Goal: Transaction & Acquisition: Purchase product/service

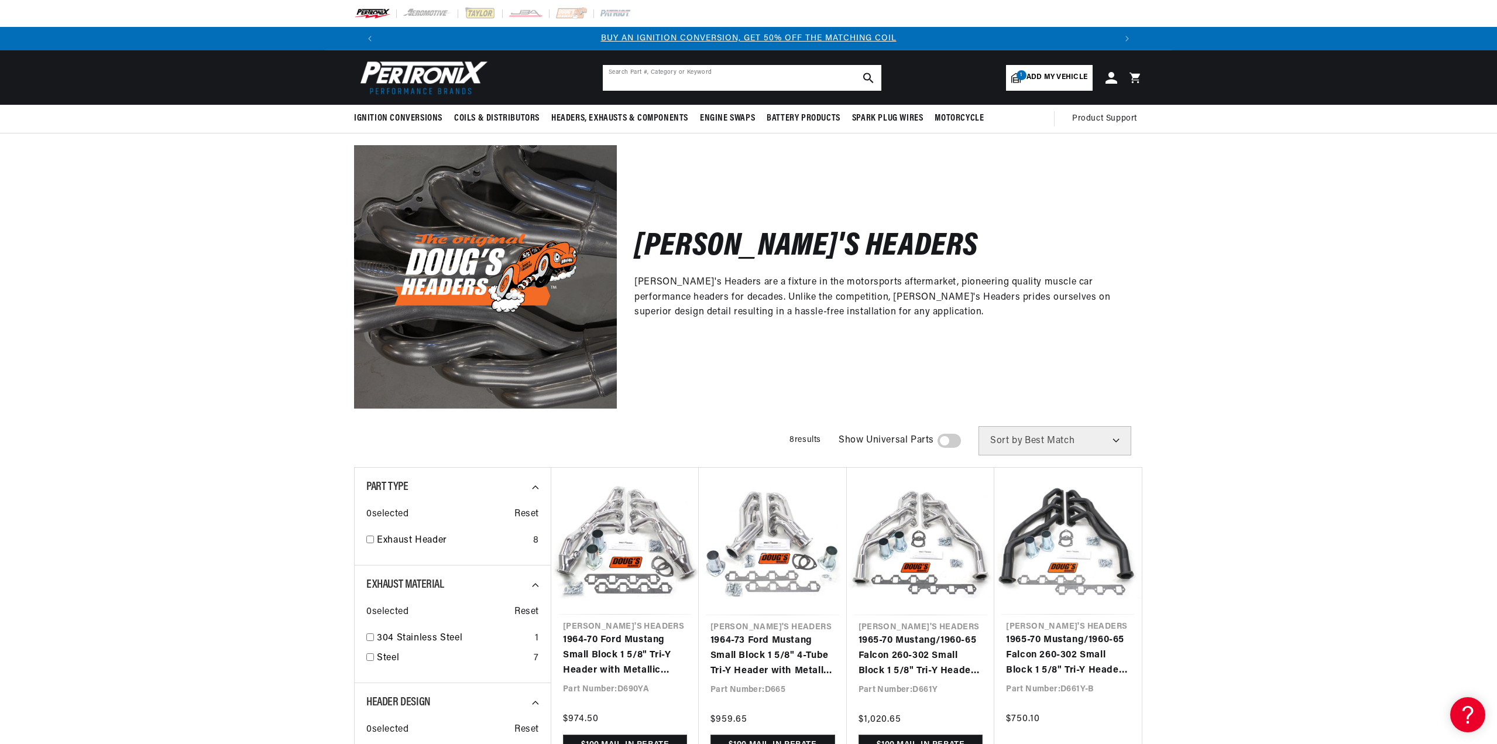
click at [746, 76] on input "text" at bounding box center [742, 78] width 279 height 26
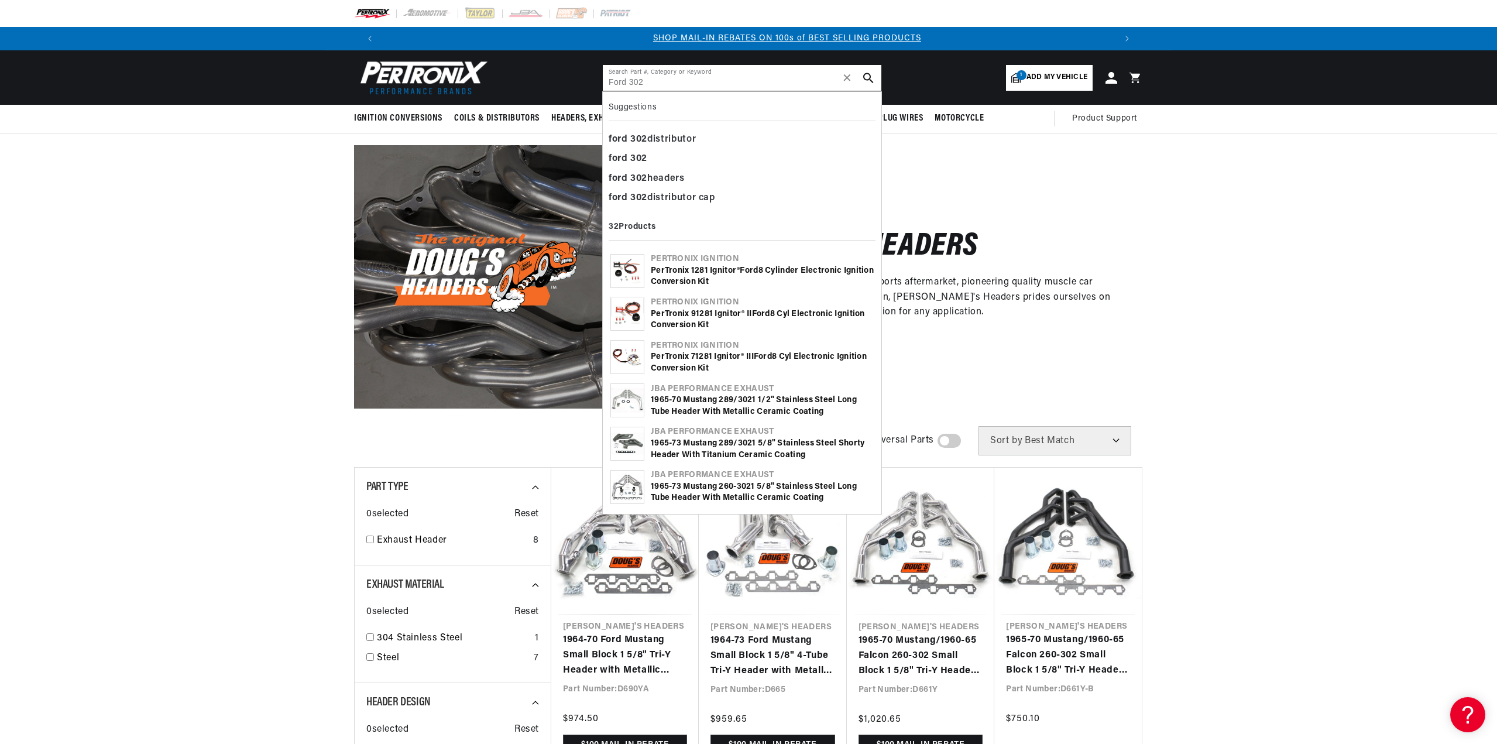
scroll to position [0, 731]
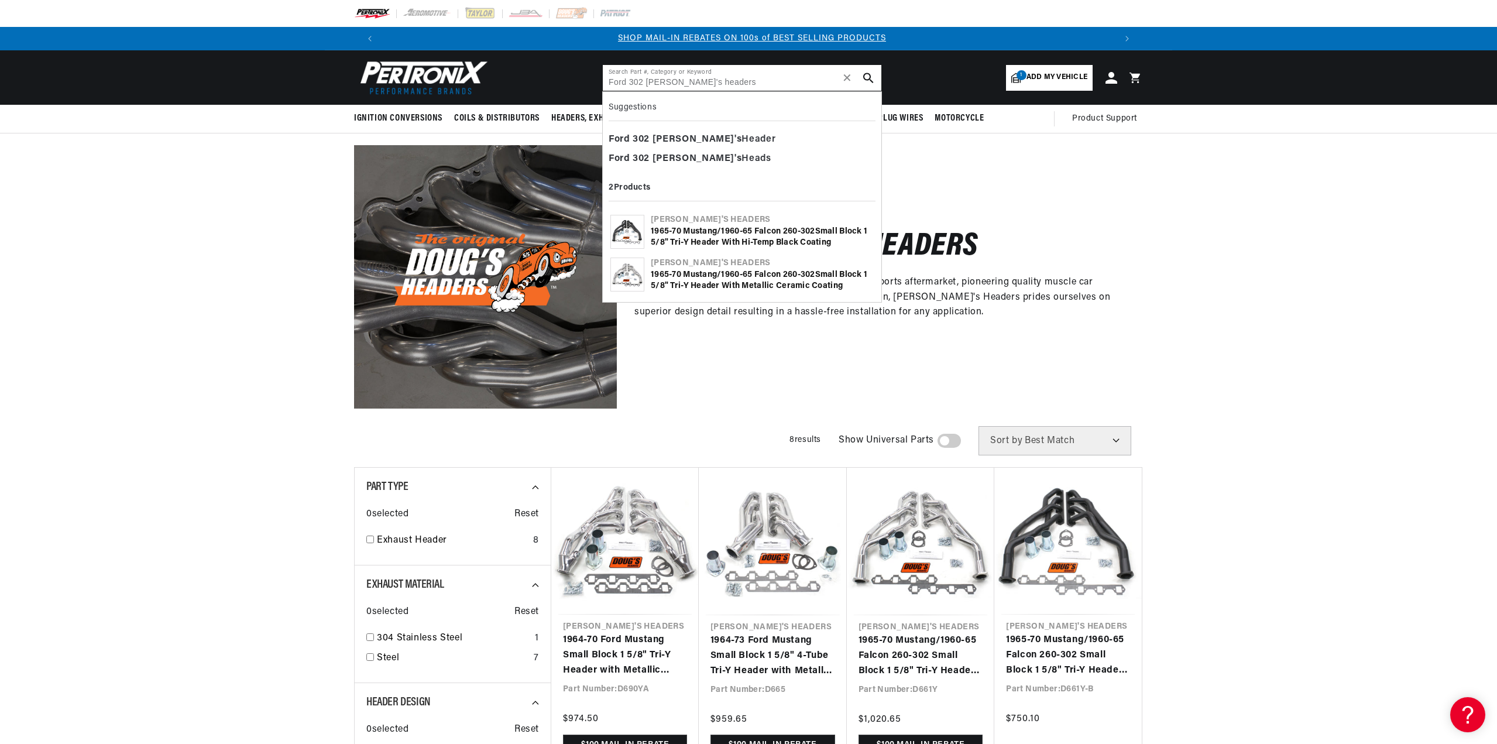
type input "Ford 302 Doug's headers"
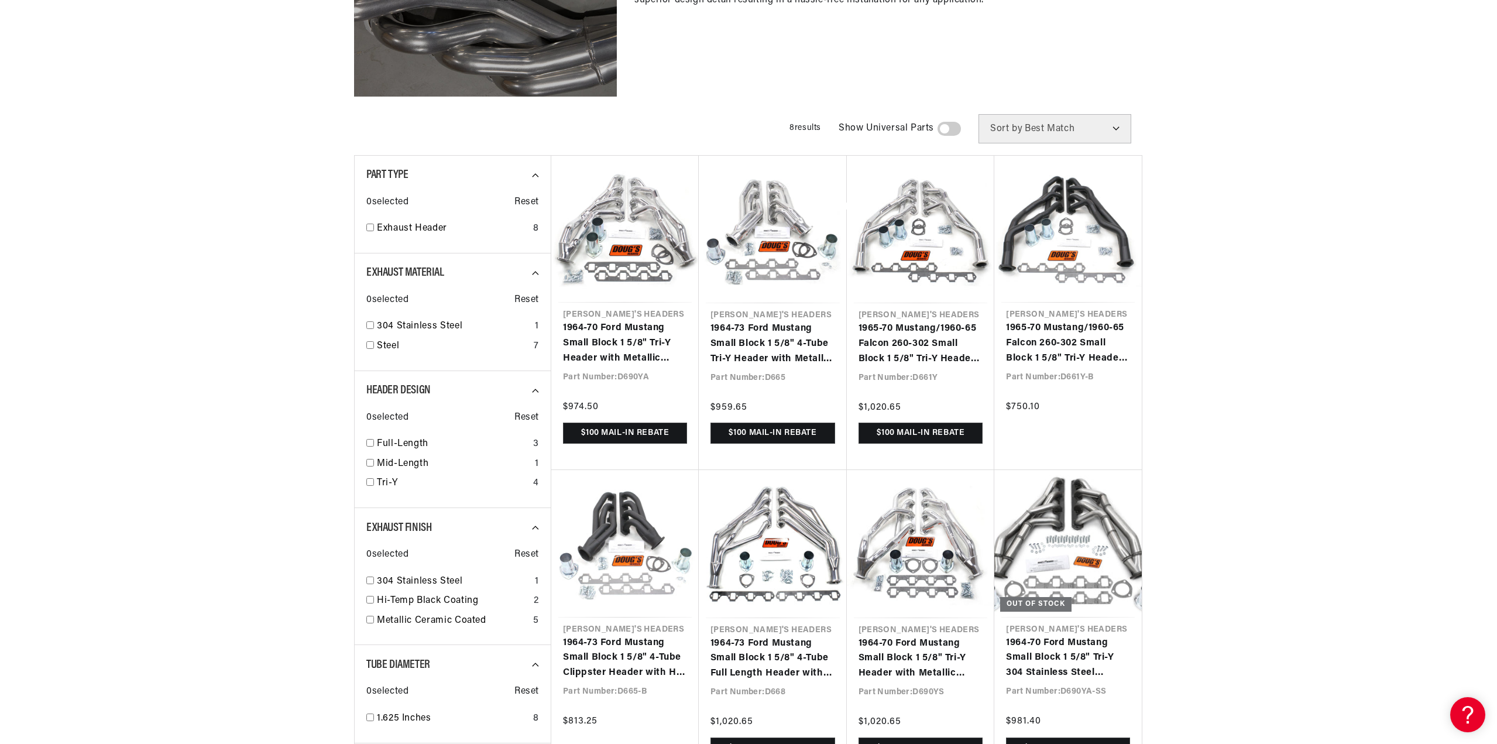
click at [617, 338] on div at bounding box center [847, 527] width 592 height 744
click at [635, 245] on div at bounding box center [847, 527] width 592 height 744
click at [643, 234] on div at bounding box center [847, 527] width 592 height 744
click at [644, 234] on div at bounding box center [847, 527] width 592 height 744
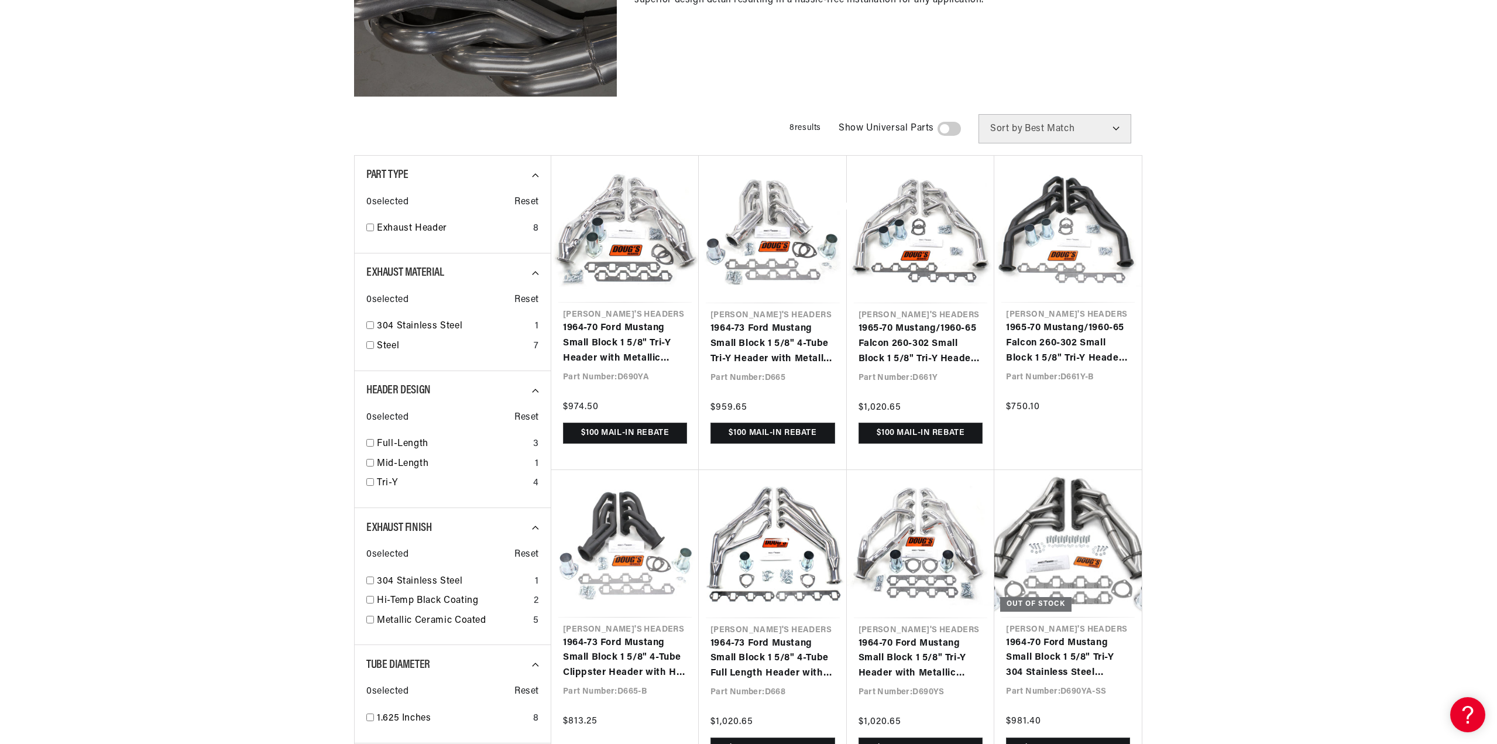
click at [644, 234] on div at bounding box center [847, 527] width 592 height 744
click at [643, 232] on div at bounding box center [847, 527] width 592 height 744
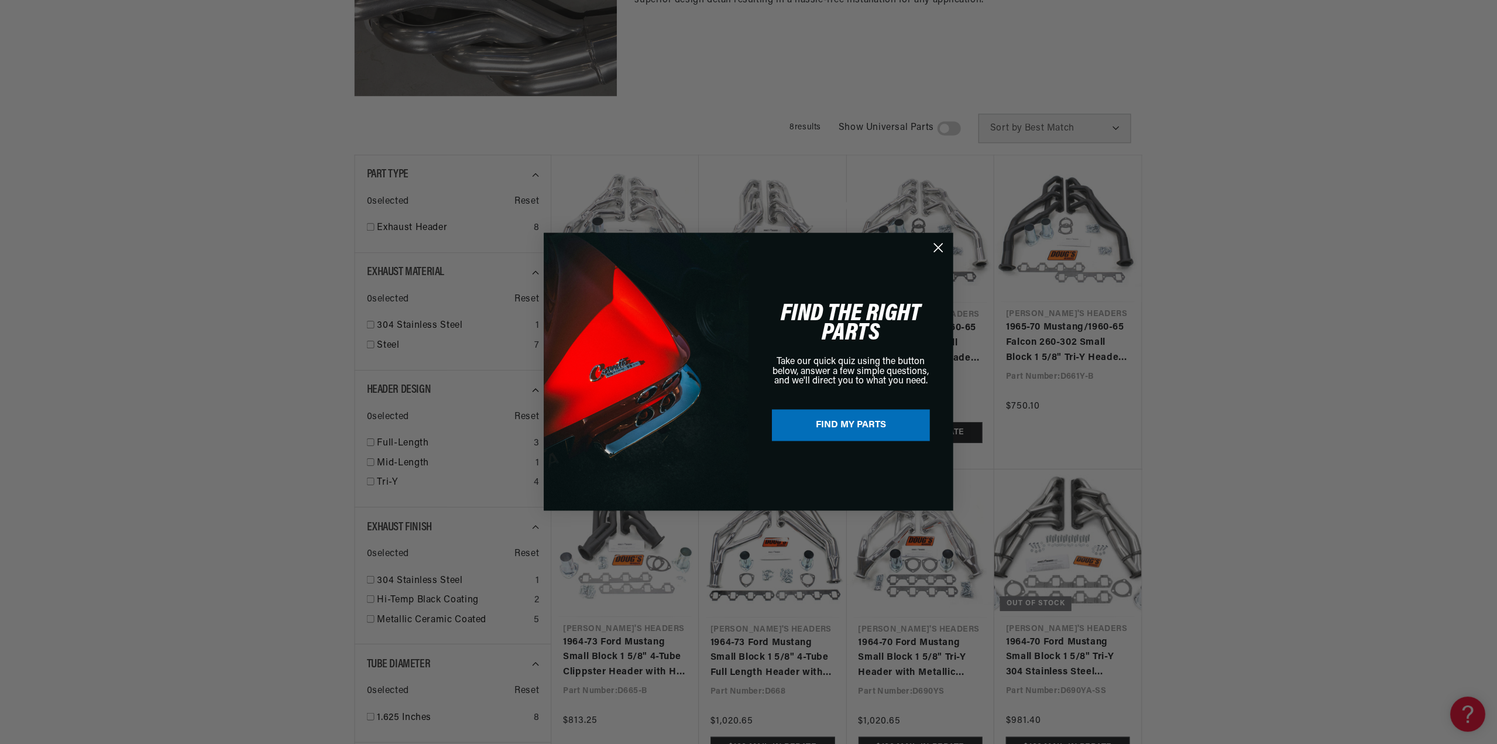
scroll to position [0, 731]
click at [746, 238] on icon "Close dialog" at bounding box center [939, 248] width 20 height 20
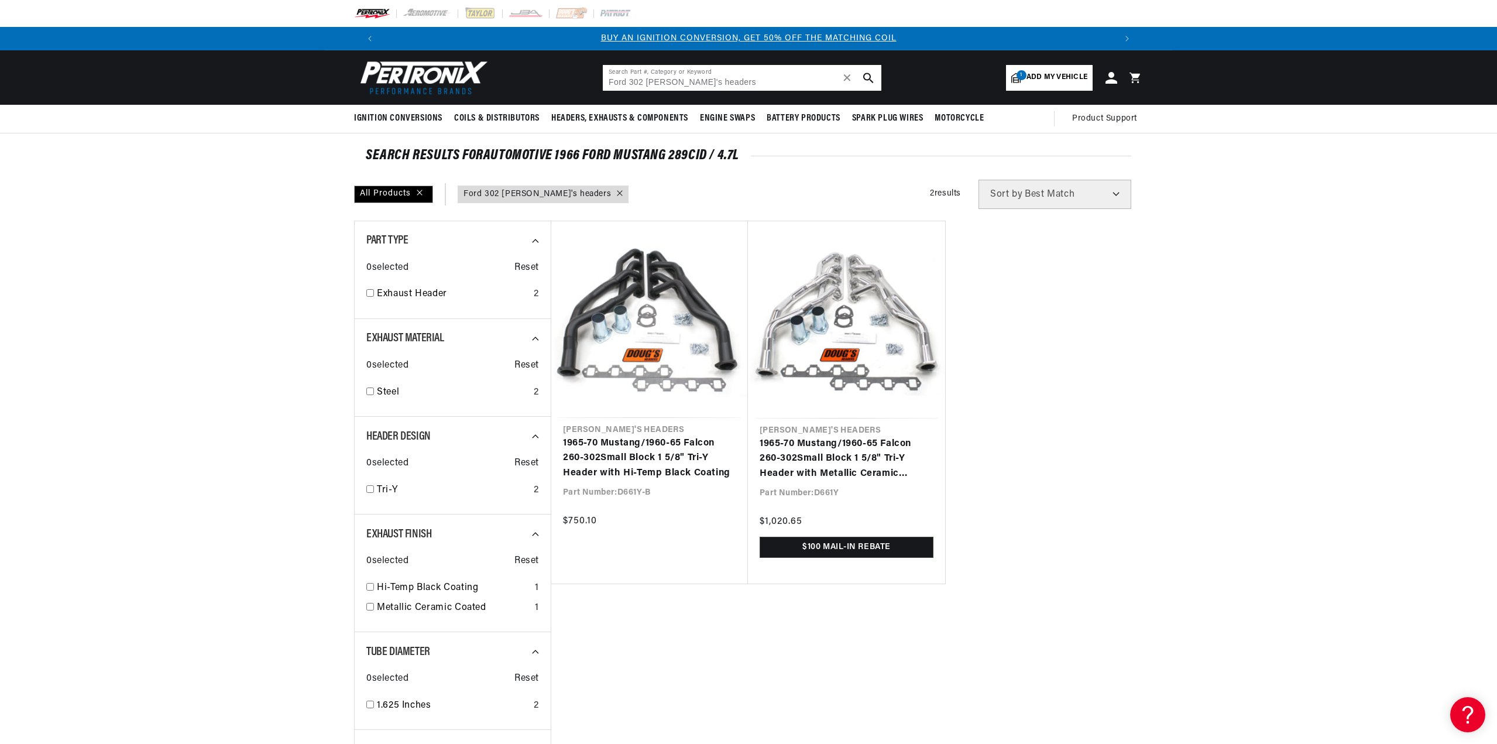
drag, startPoint x: 674, startPoint y: 80, endPoint x: 750, endPoint y: 77, distance: 75.6
click at [743, 78] on input "Ford 302 Doug's headers" at bounding box center [742, 78] width 279 height 26
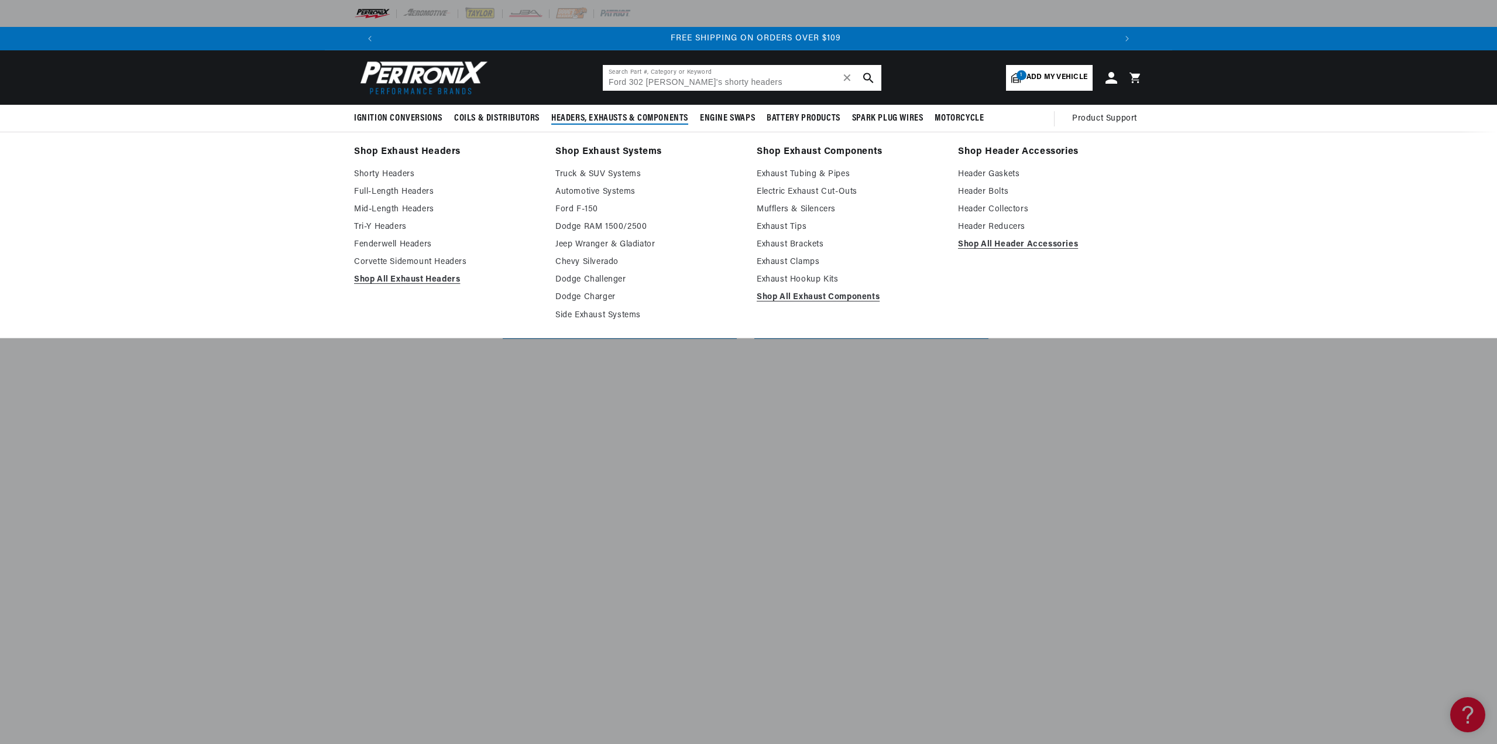
scroll to position [0, 1462]
click at [395, 169] on link "Shorty Headers" at bounding box center [446, 174] width 185 height 14
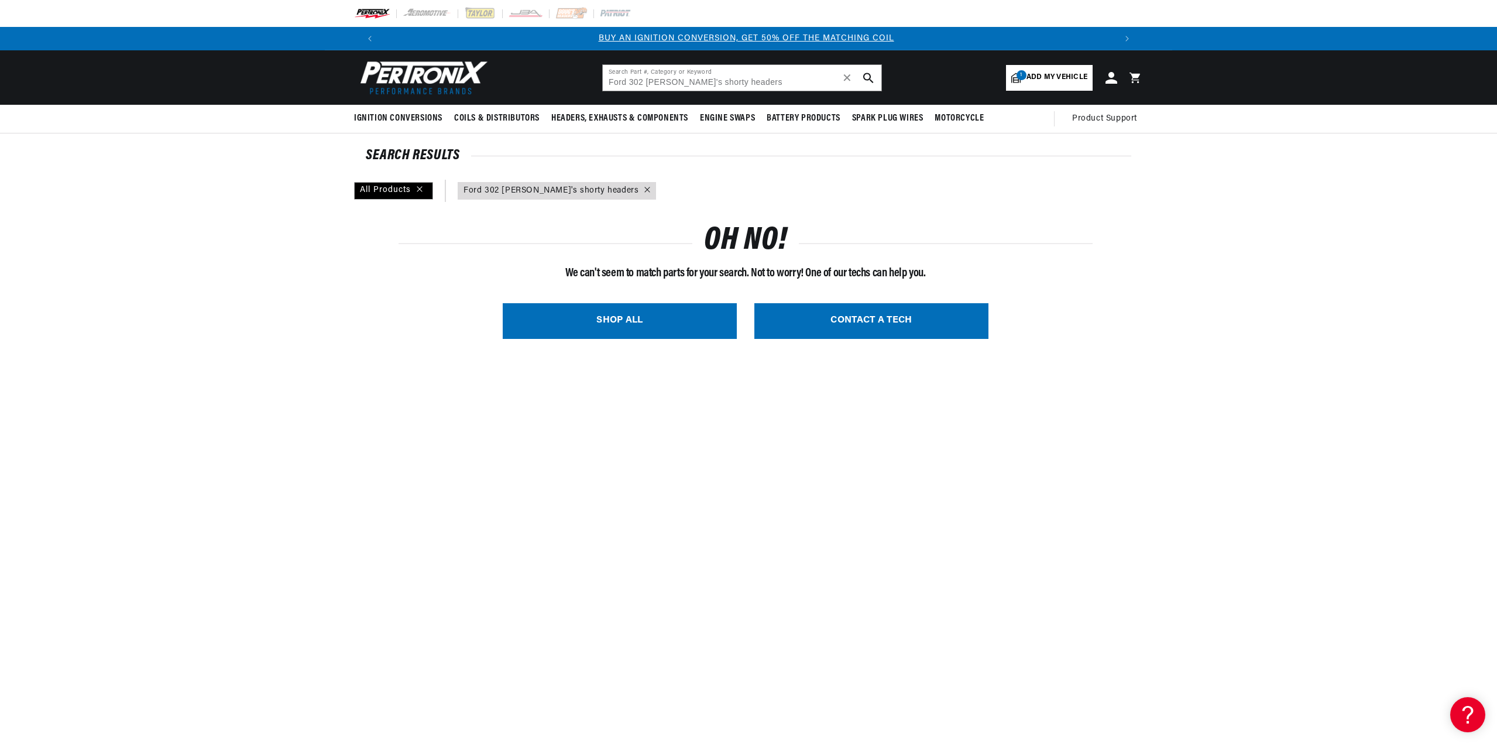
scroll to position [0, 0]
type input "Ford 302 Doug's headers"
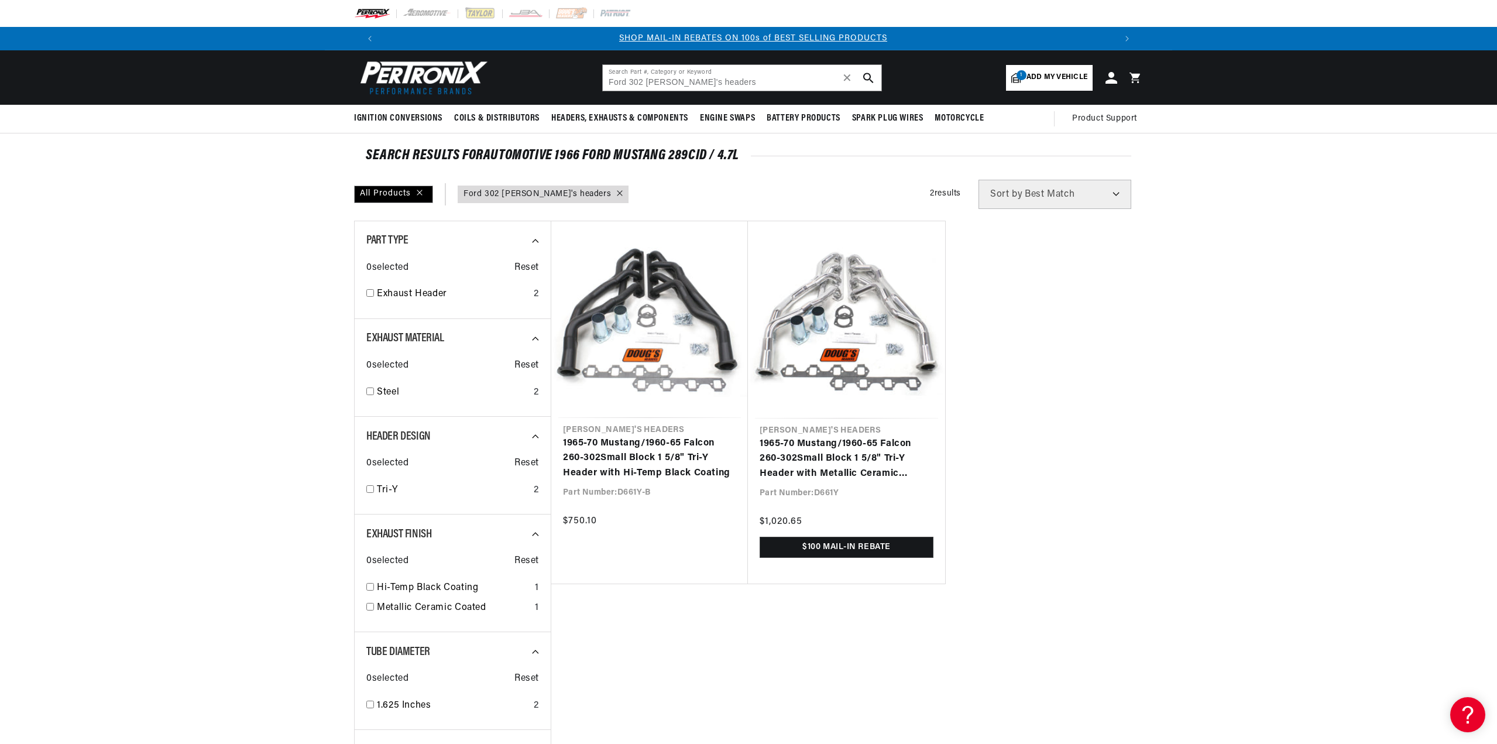
scroll to position [0, 731]
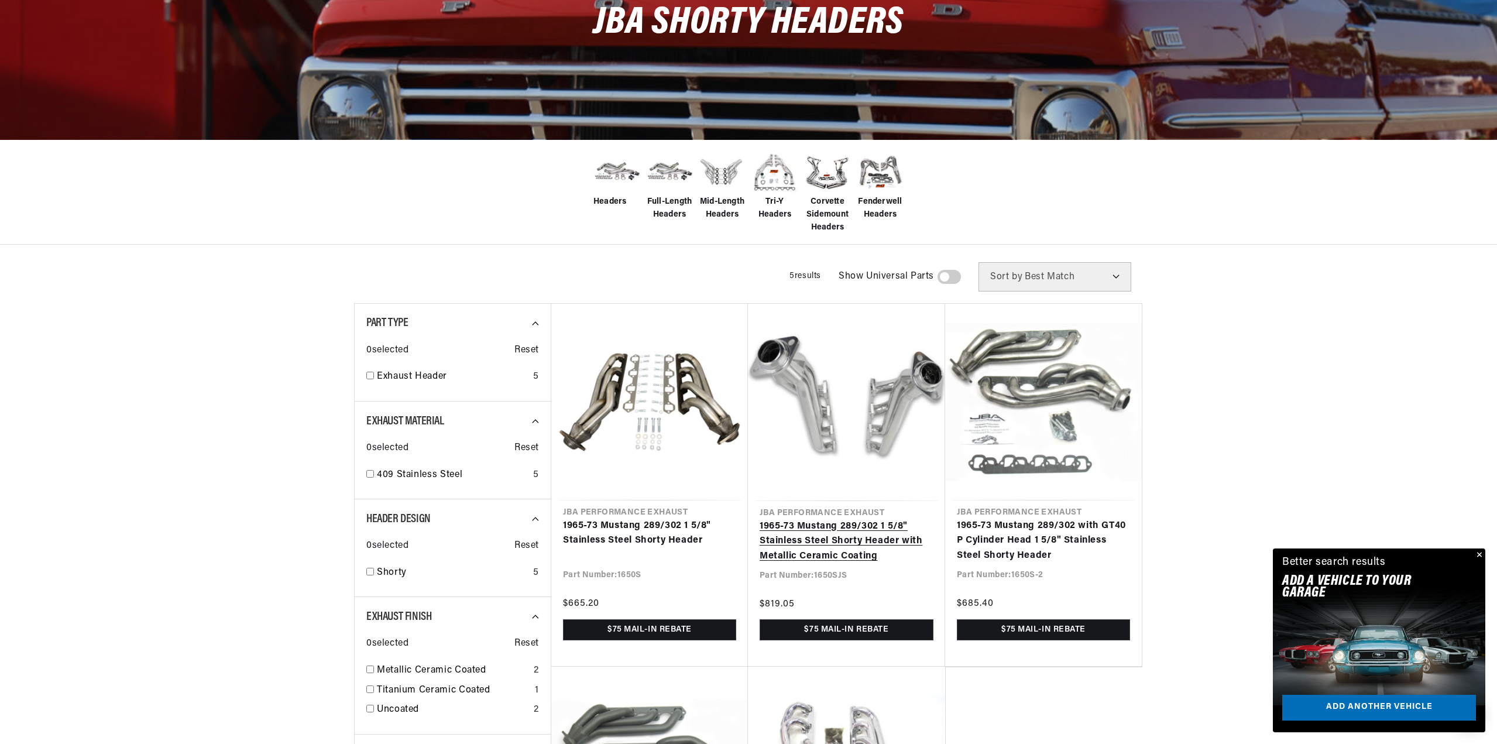
scroll to position [0, 731]
click at [831, 540] on link "1965-73 Mustang 289/302 1 5/8" Stainless Steel Shorty Header with Metallic Cera…" at bounding box center [847, 541] width 174 height 45
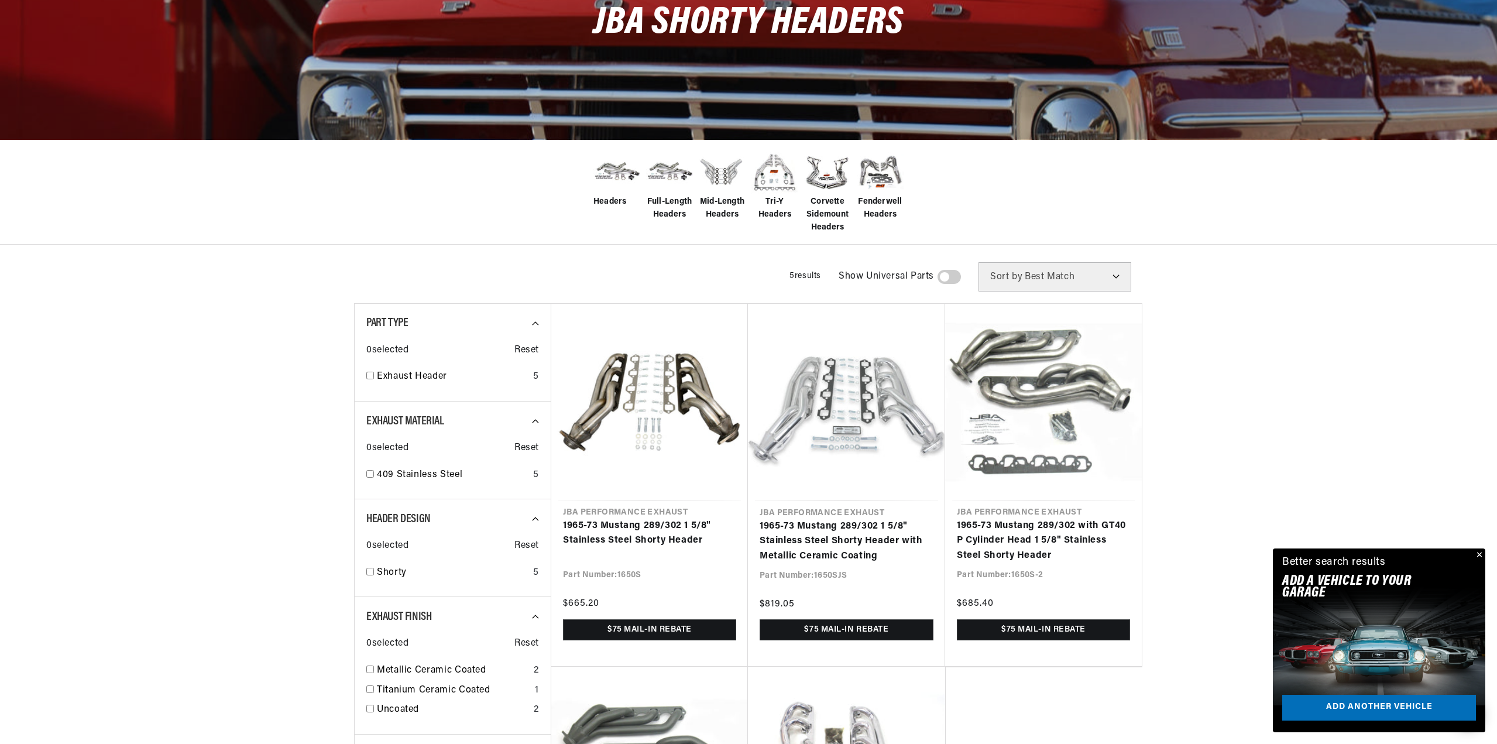
scroll to position [0, 1462]
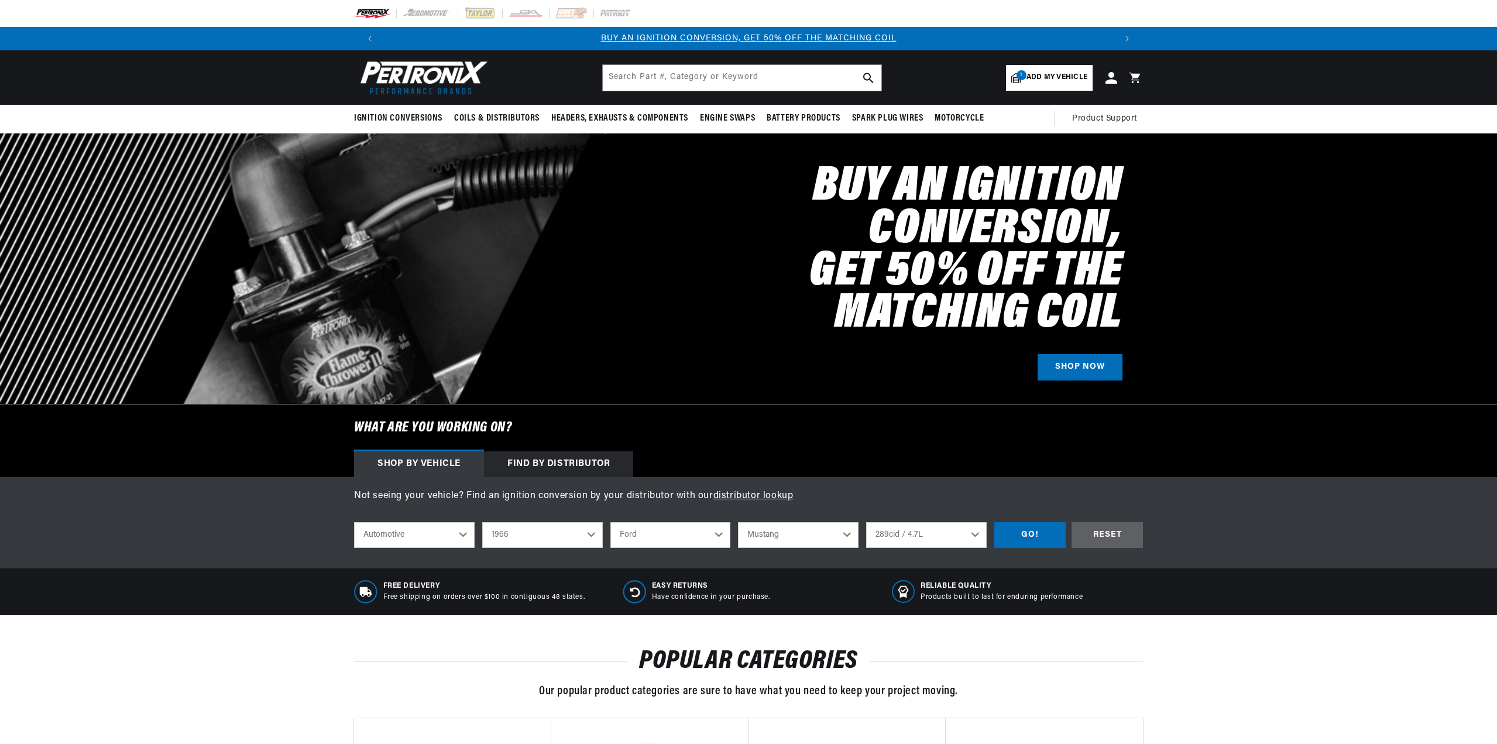
select select "1966"
select select "Ford"
select select "Mustang"
select select "289cid-4.7L"
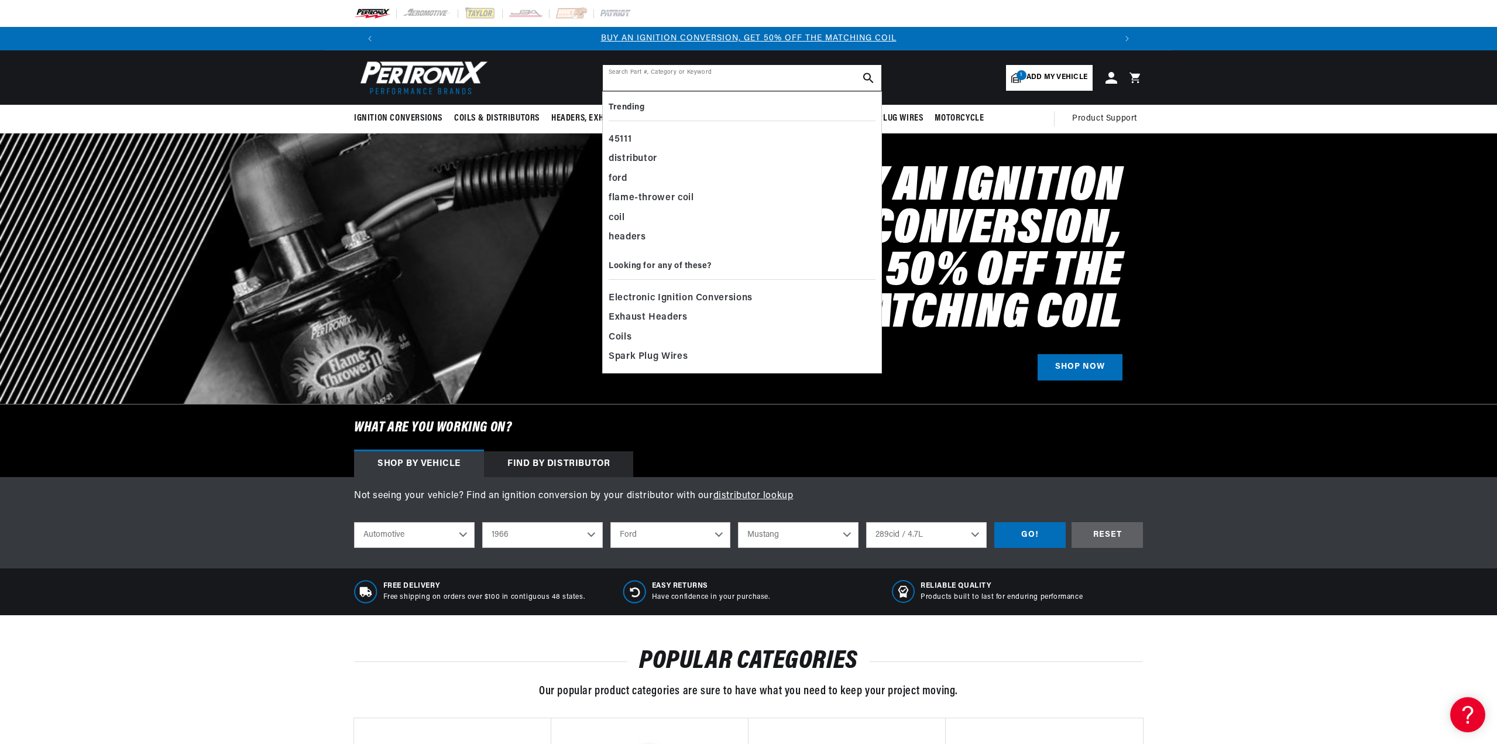
click at [660, 76] on input "text" at bounding box center [742, 78] width 279 height 26
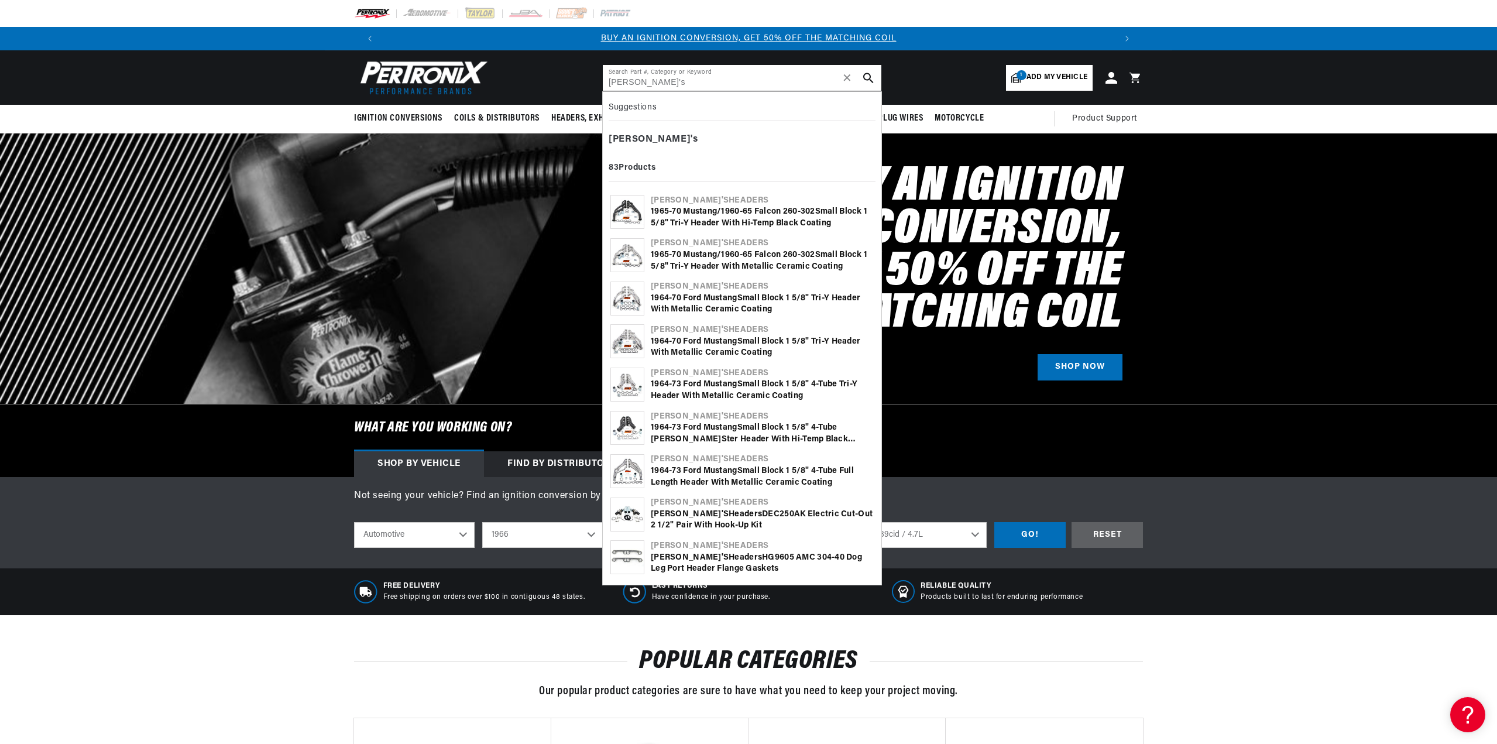
type input "Doug's"
click at [680, 382] on div "1964-73 Ford Mu s tang S mall Block 1 5/8" 4-Tube Tri-Y Header with Metallic Ce…" at bounding box center [762, 390] width 223 height 23
click at [682, 293] on div "1964-70 Ford Mu s tang S mall Block 1 5/8" Tri-Y Header with Metallic Ceramic C…" at bounding box center [762, 304] width 223 height 23
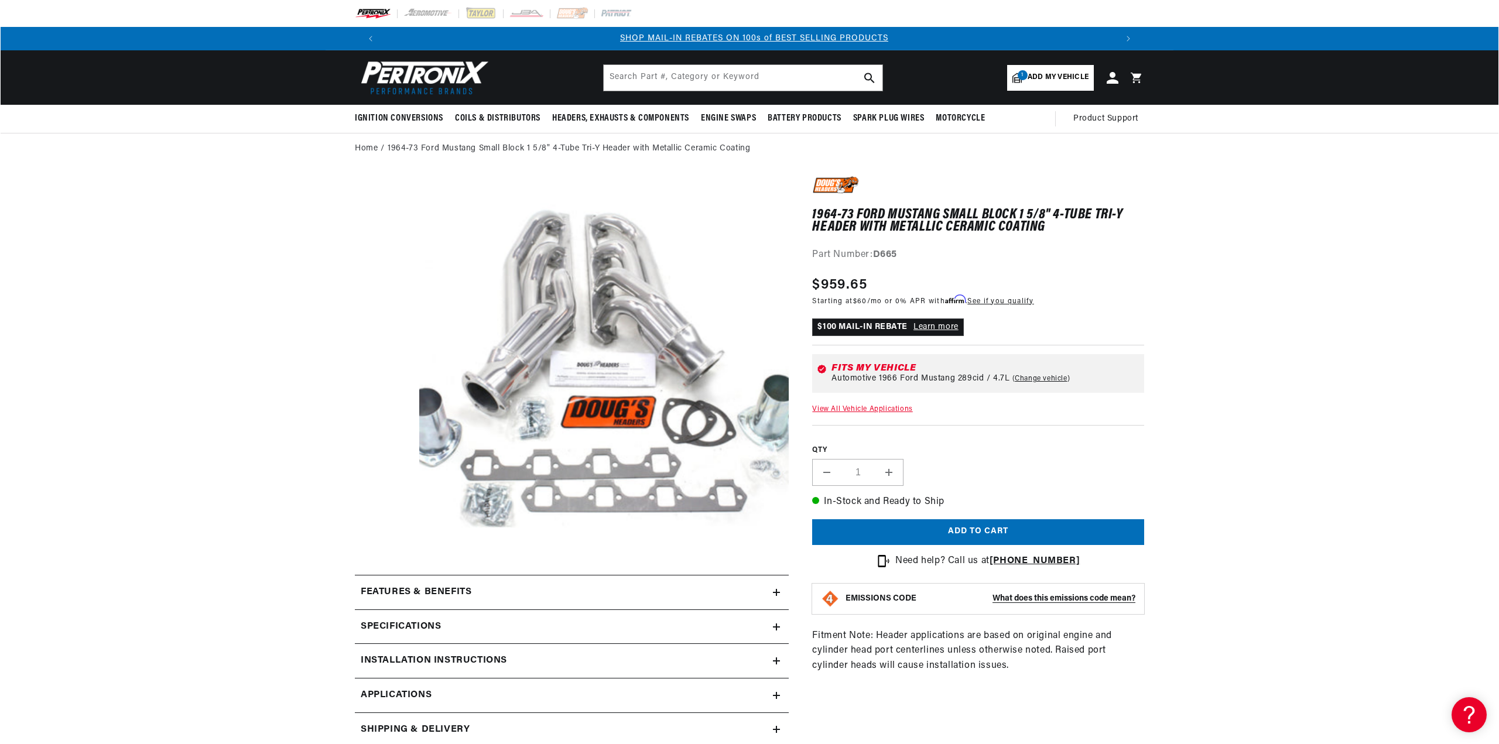
scroll to position [0, 731]
click at [382, 582] on button "Open media 1 in modal" at bounding box center [382, 582] width 0 height 0
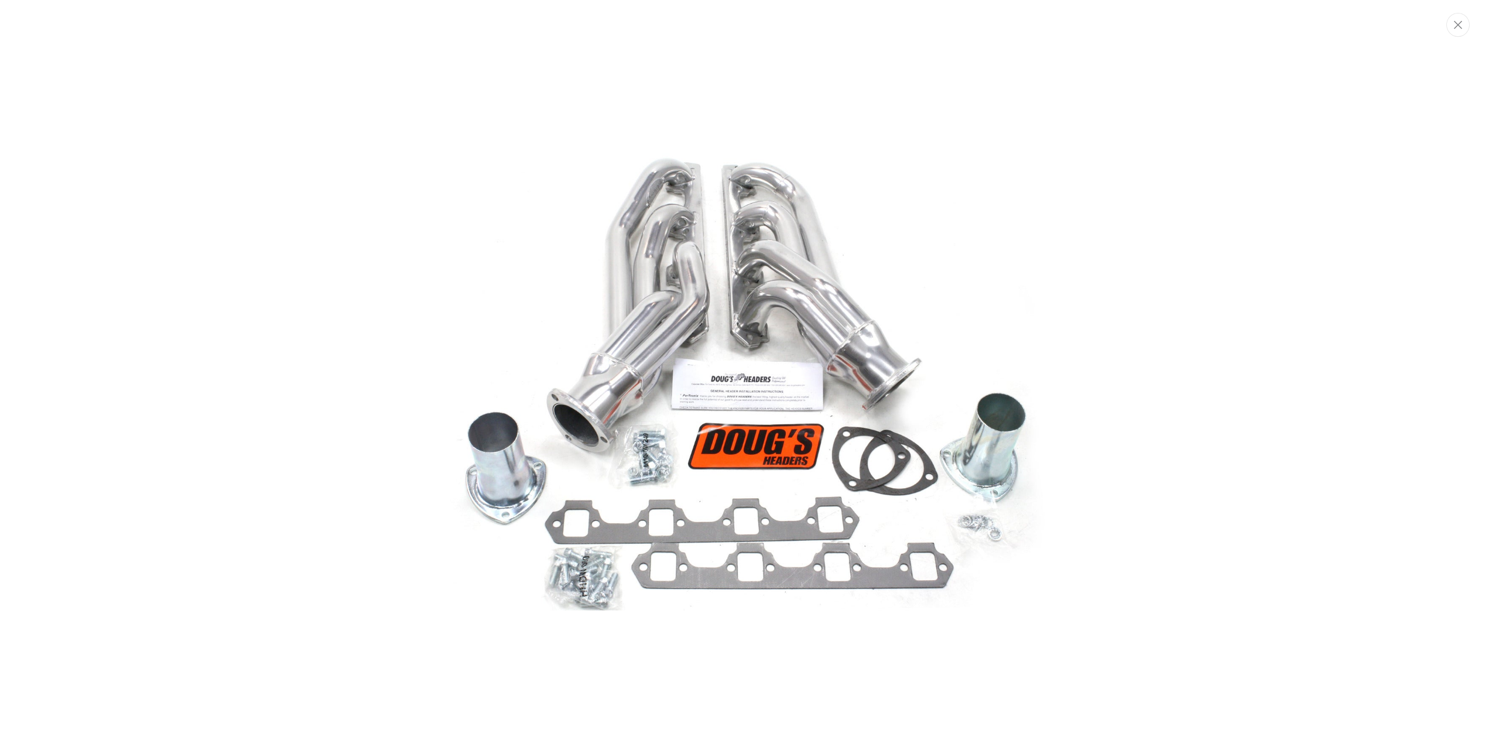
scroll to position [0, 1462]
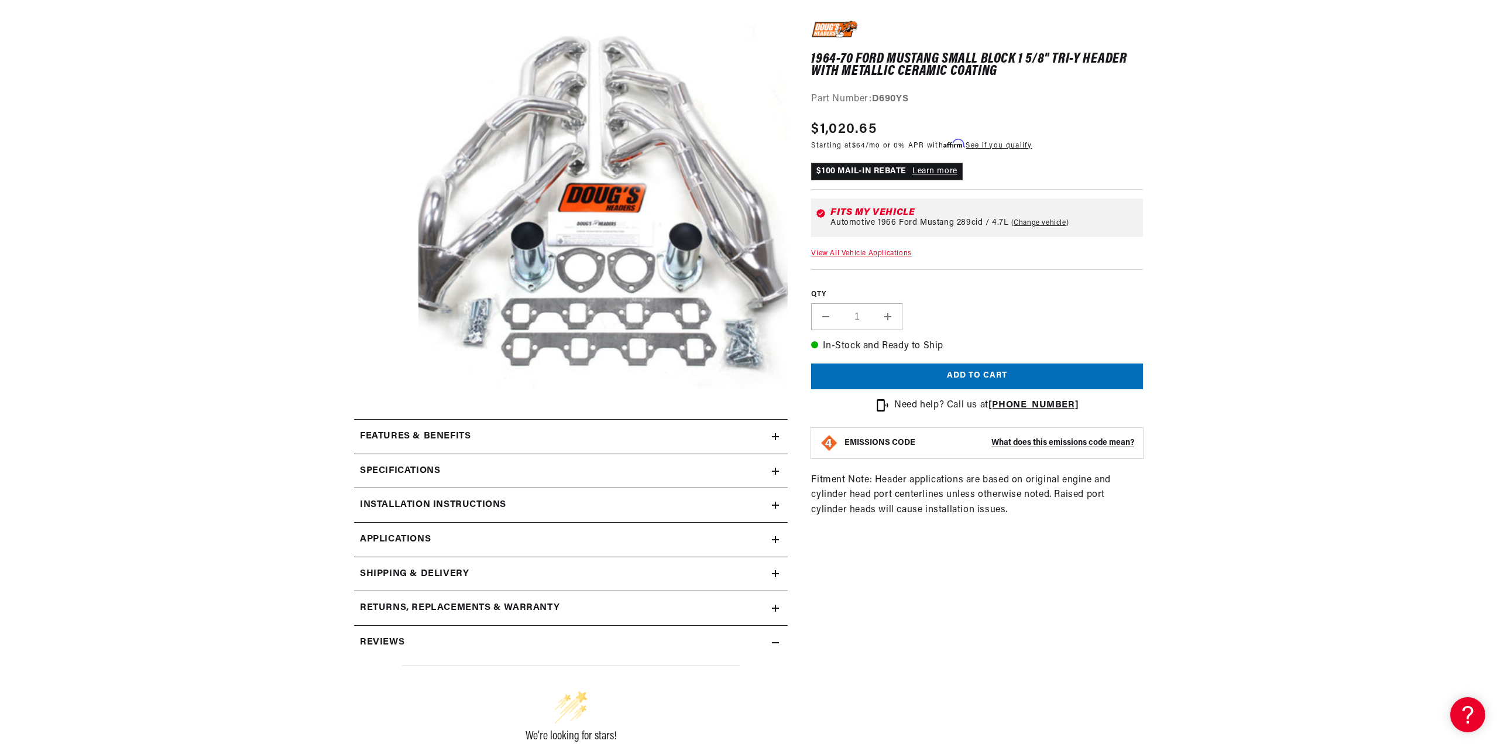
scroll to position [0, 731]
click at [767, 434] on div "Features & Benefits" at bounding box center [563, 436] width 418 height 15
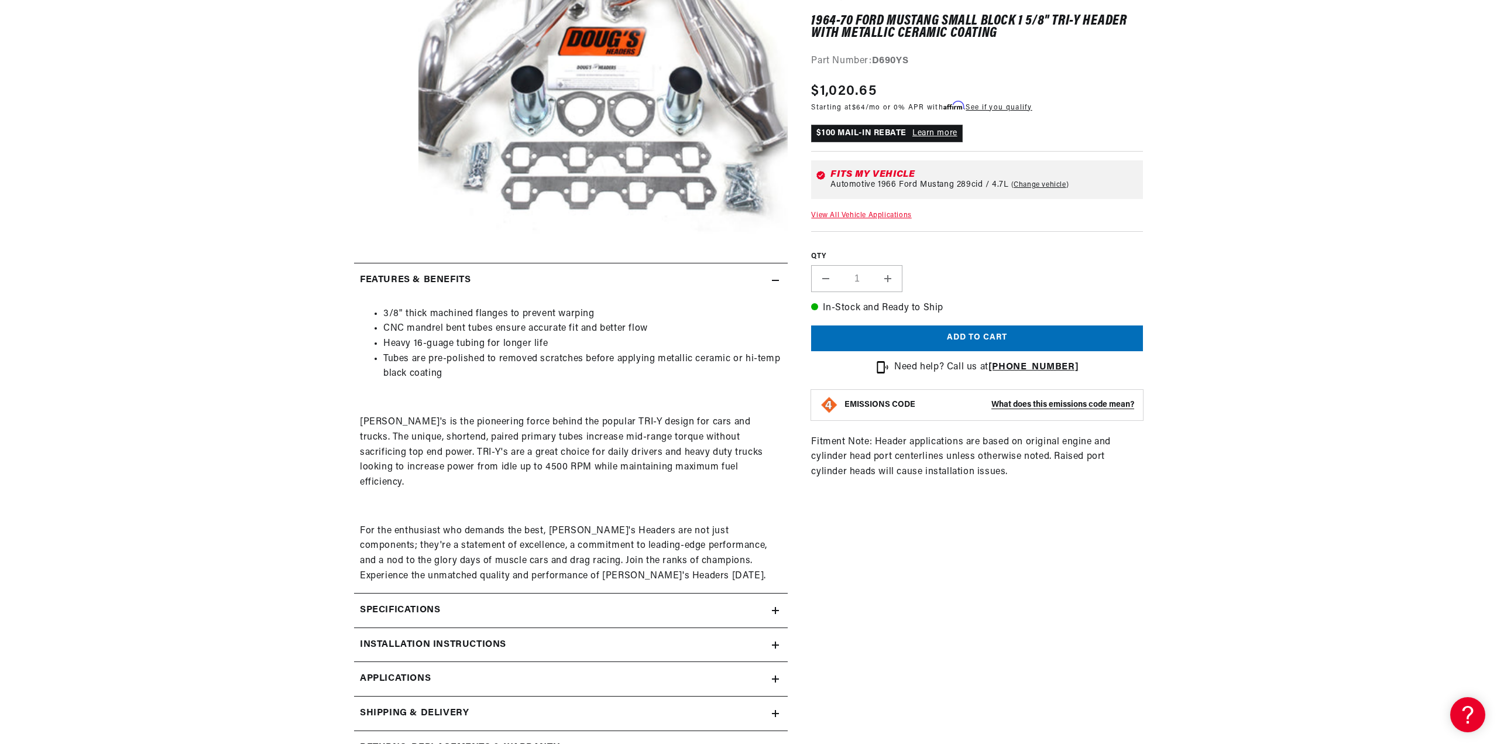
scroll to position [0, 0]
